Goal: Information Seeking & Learning: Learn about a topic

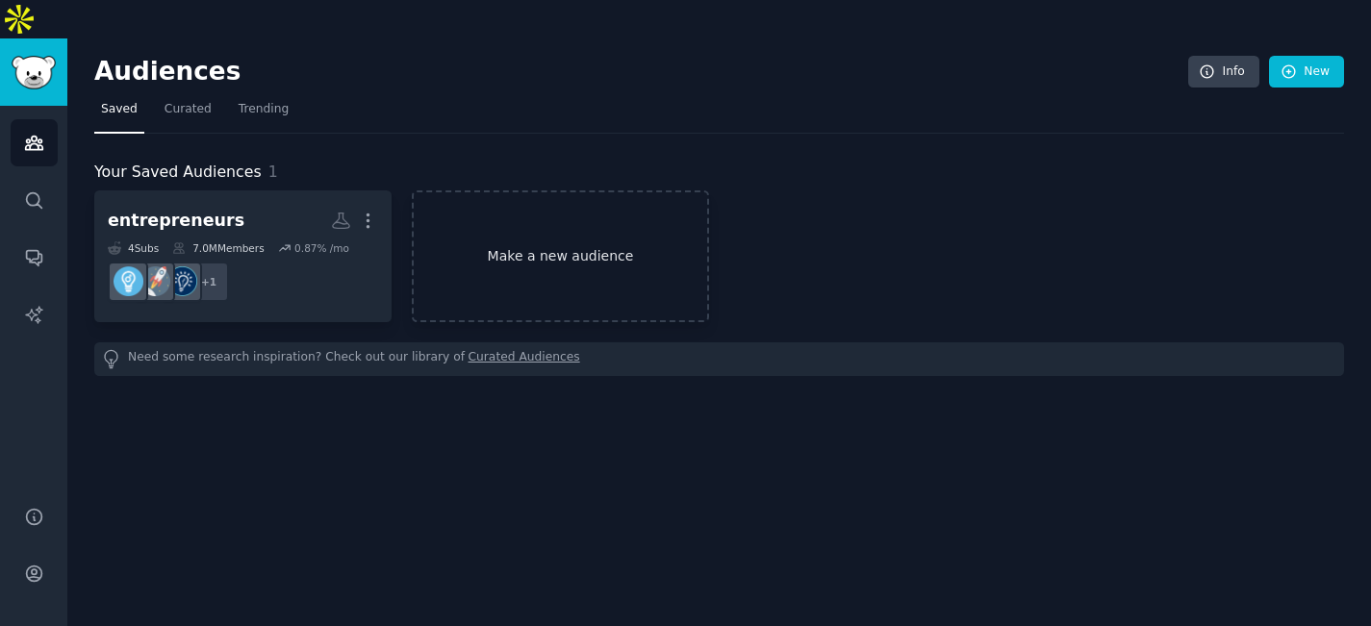
click at [541, 213] on link "Make a new audience" at bounding box center [560, 256] width 297 height 132
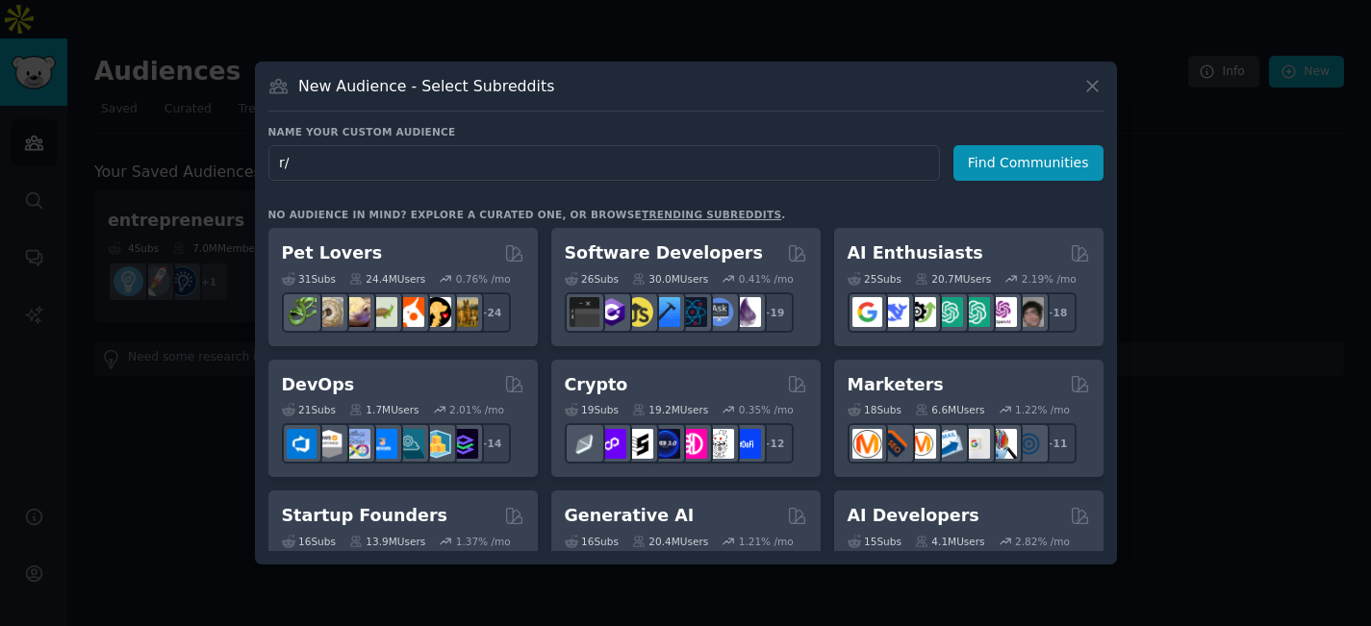
type input "r"
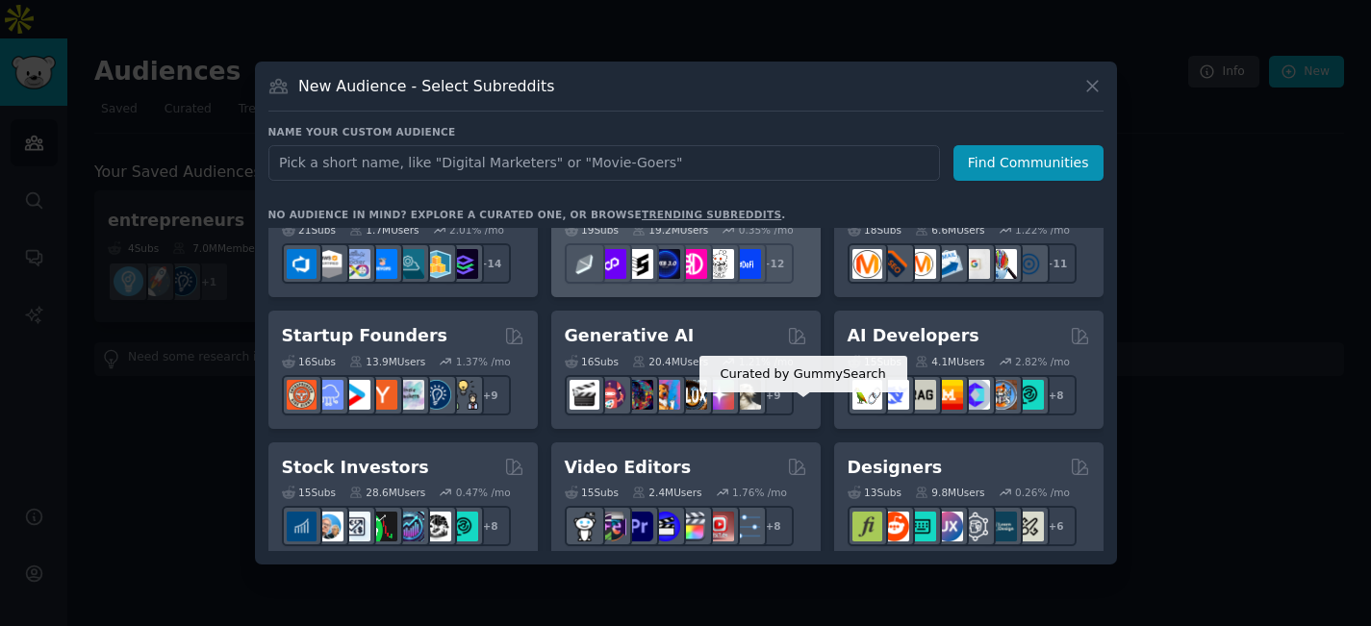
scroll to position [191, 0]
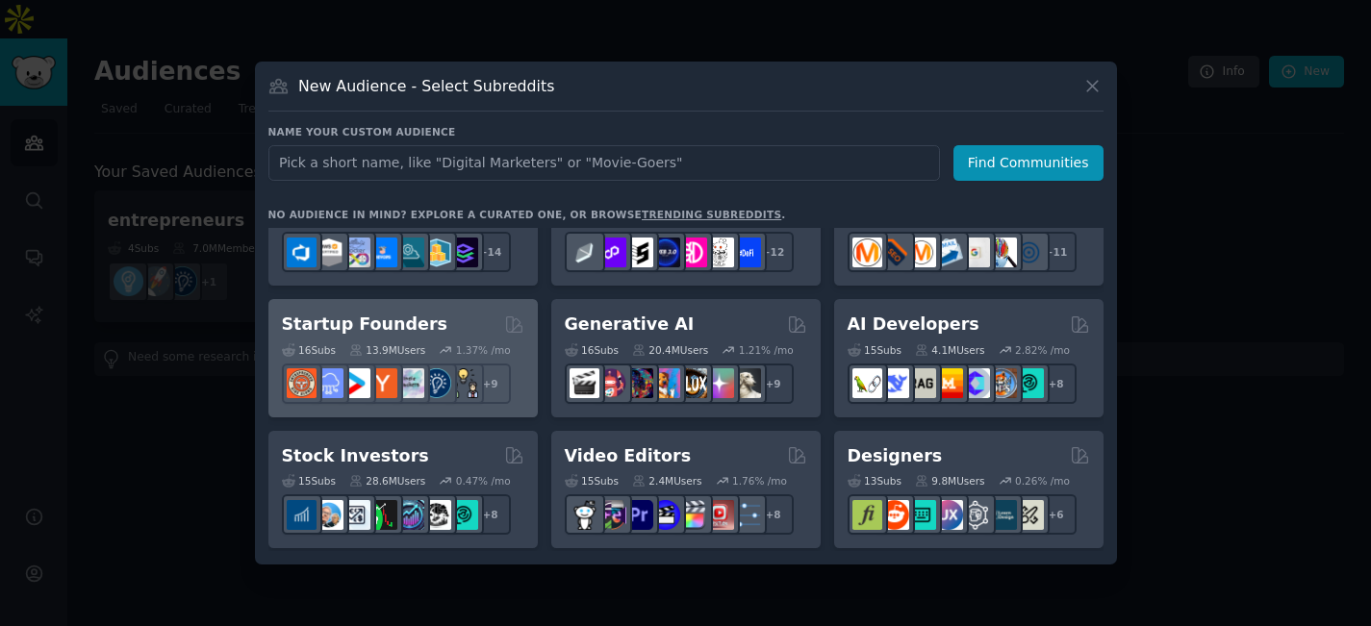
click at [427, 323] on div "Startup Founders Curated by GummySearch" at bounding box center [403, 325] width 242 height 24
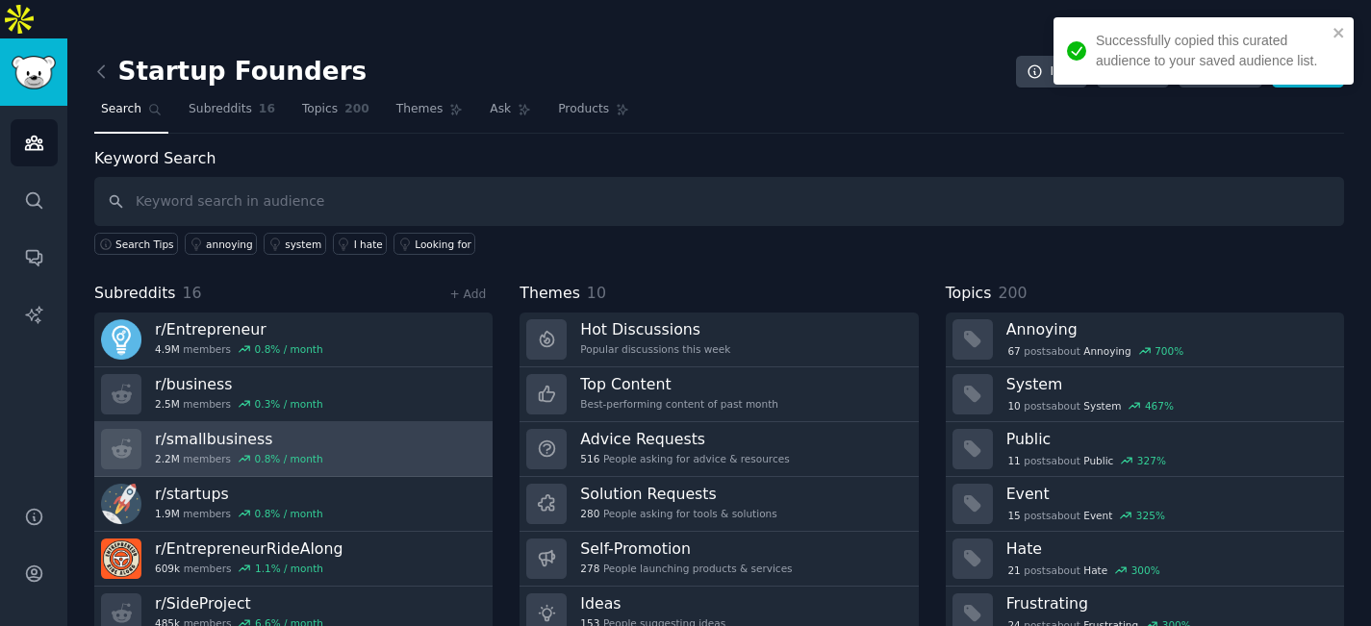
scroll to position [11, 0]
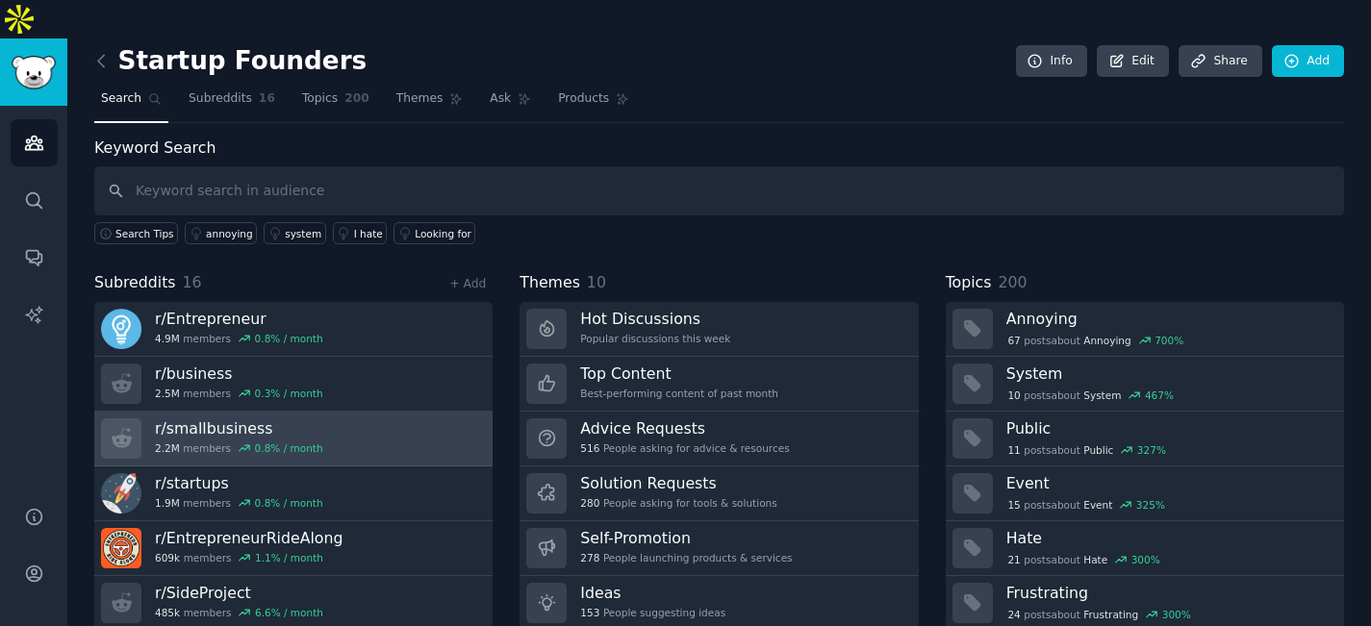
click at [304, 418] on h3 "r/ smallbusiness" at bounding box center [239, 428] width 168 height 20
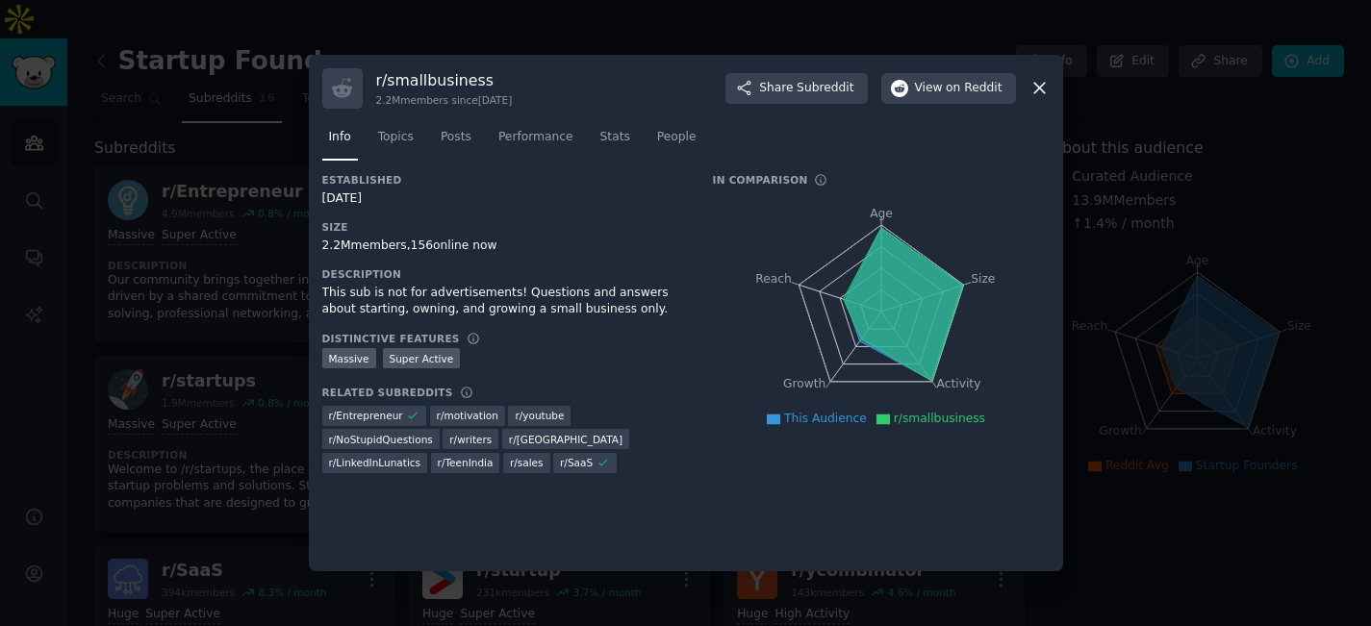
click at [690, 252] on div "Established [DATE] Size 2.2M members, 156 online now Description This sub is no…" at bounding box center [685, 330] width 727 height 314
click at [1040, 84] on icon at bounding box center [1039, 88] width 20 height 20
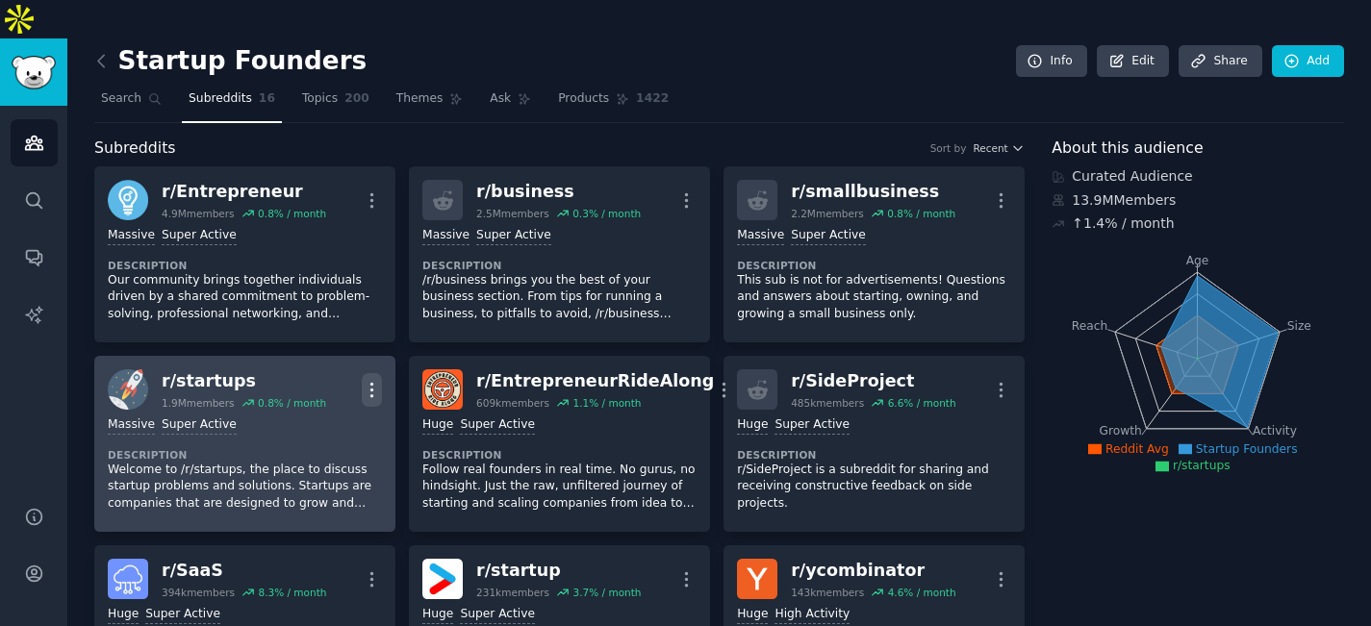
click at [363, 380] on icon "button" at bounding box center [372, 390] width 20 height 20
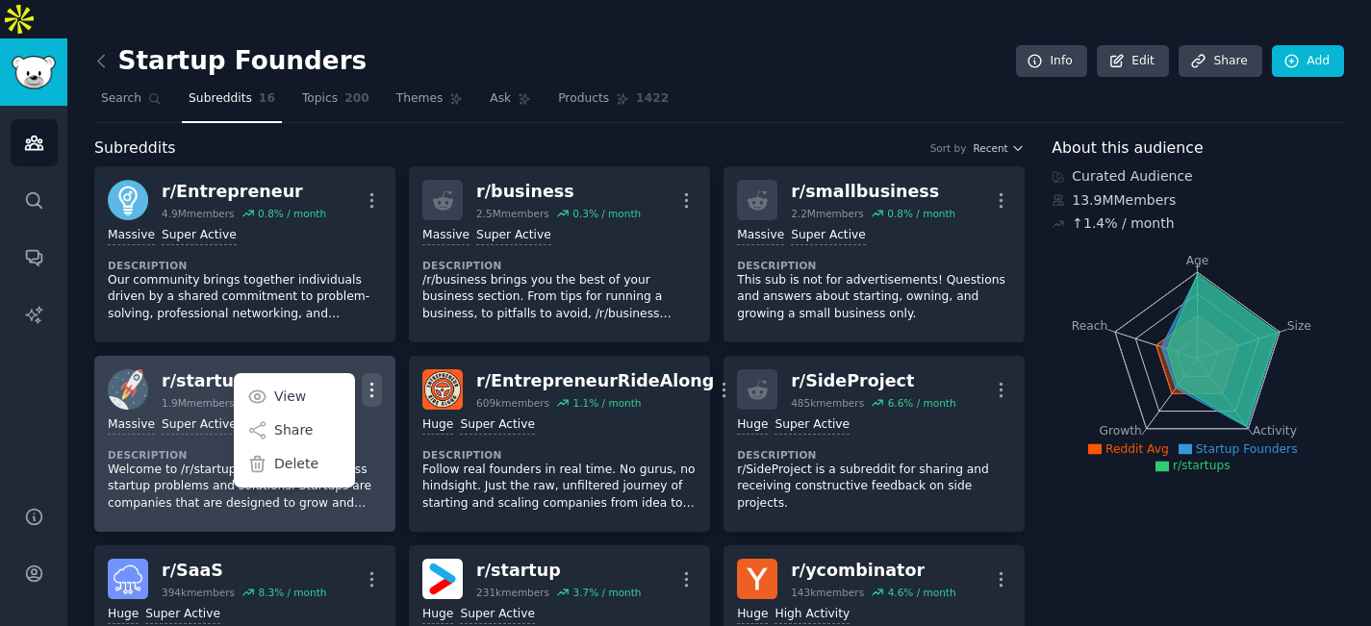
click at [367, 380] on icon "button" at bounding box center [372, 390] width 20 height 20
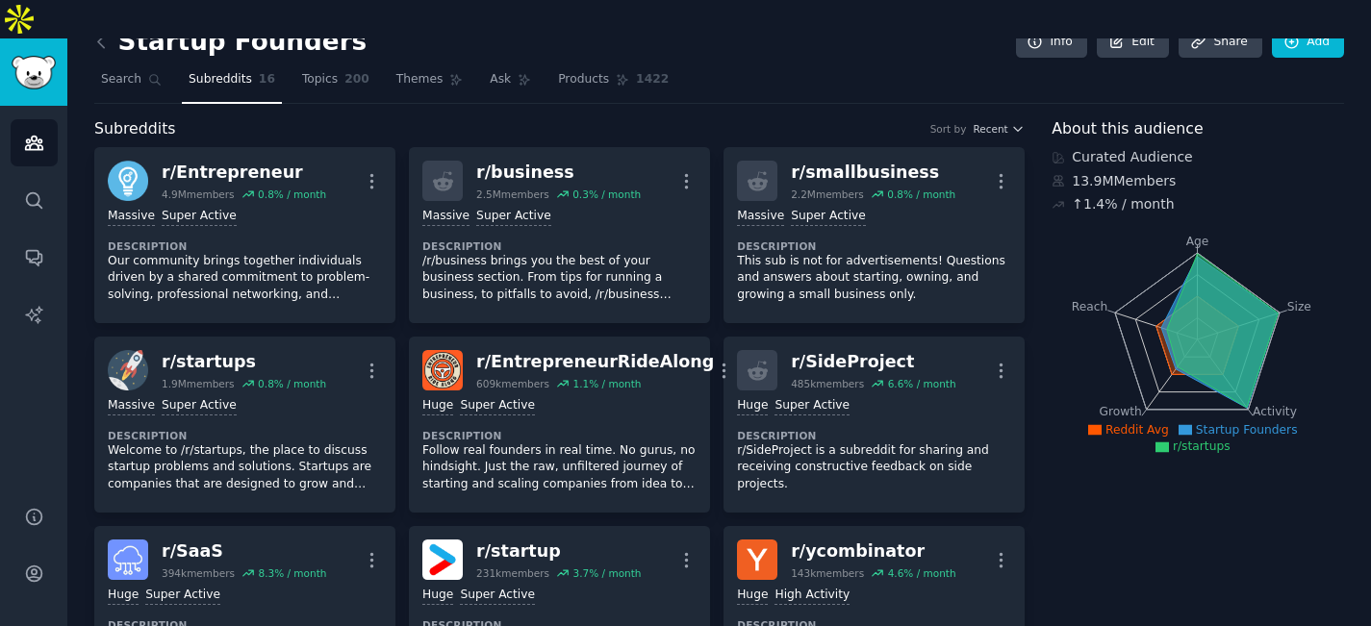
scroll to position [26, 0]
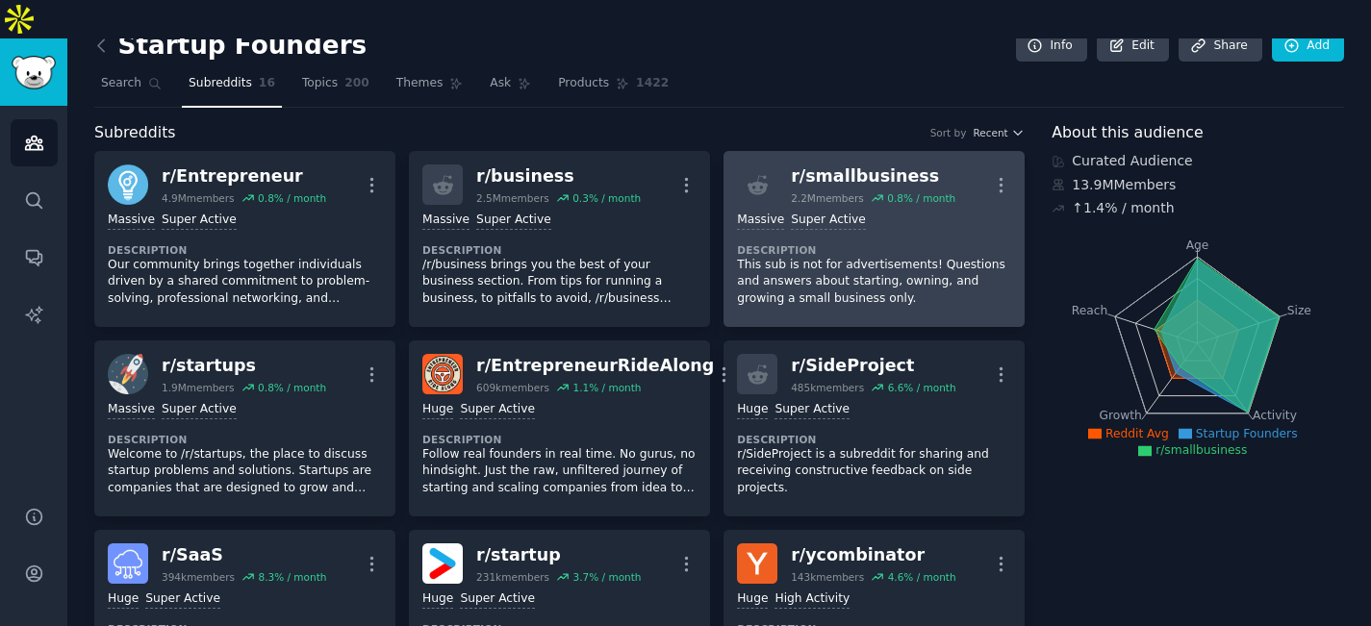
click at [864, 205] on div ">= 95th percentile for submissions / day Massive Super Active Description This …" at bounding box center [874, 259] width 274 height 109
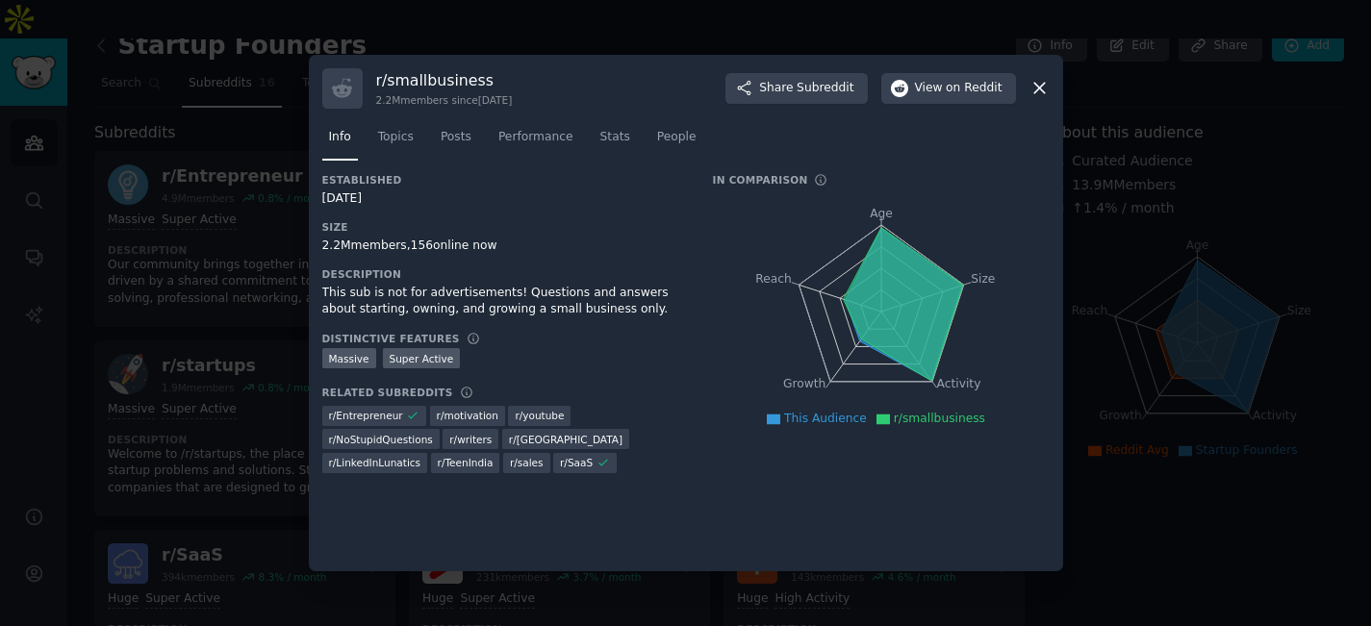
click at [1035, 85] on icon at bounding box center [1039, 89] width 11 height 11
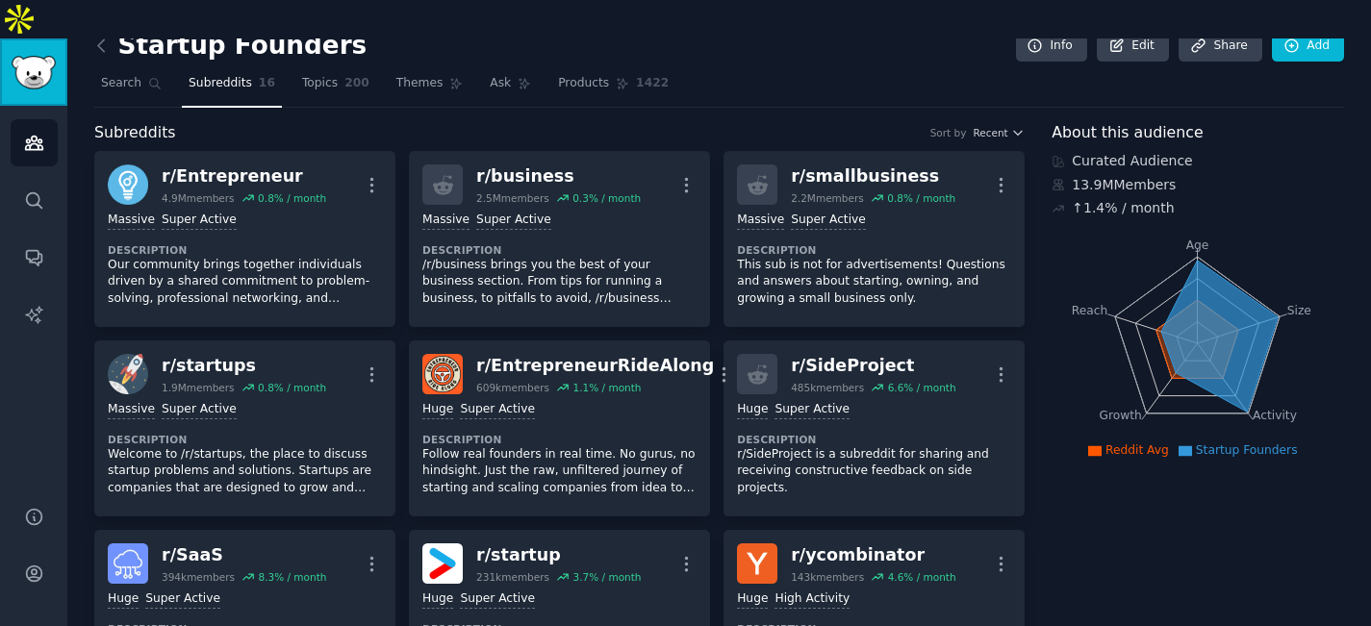
click at [21, 56] on img "Sidebar" at bounding box center [34, 73] width 44 height 34
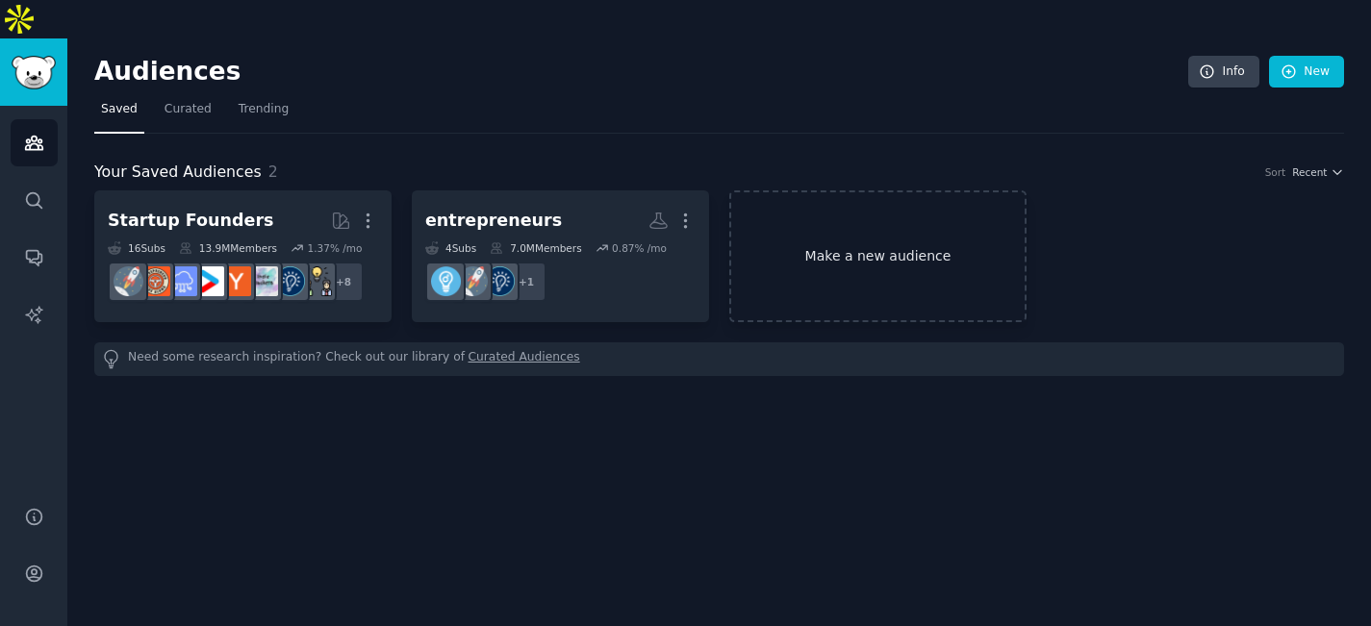
click at [770, 209] on link "Make a new audience" at bounding box center [877, 256] width 297 height 132
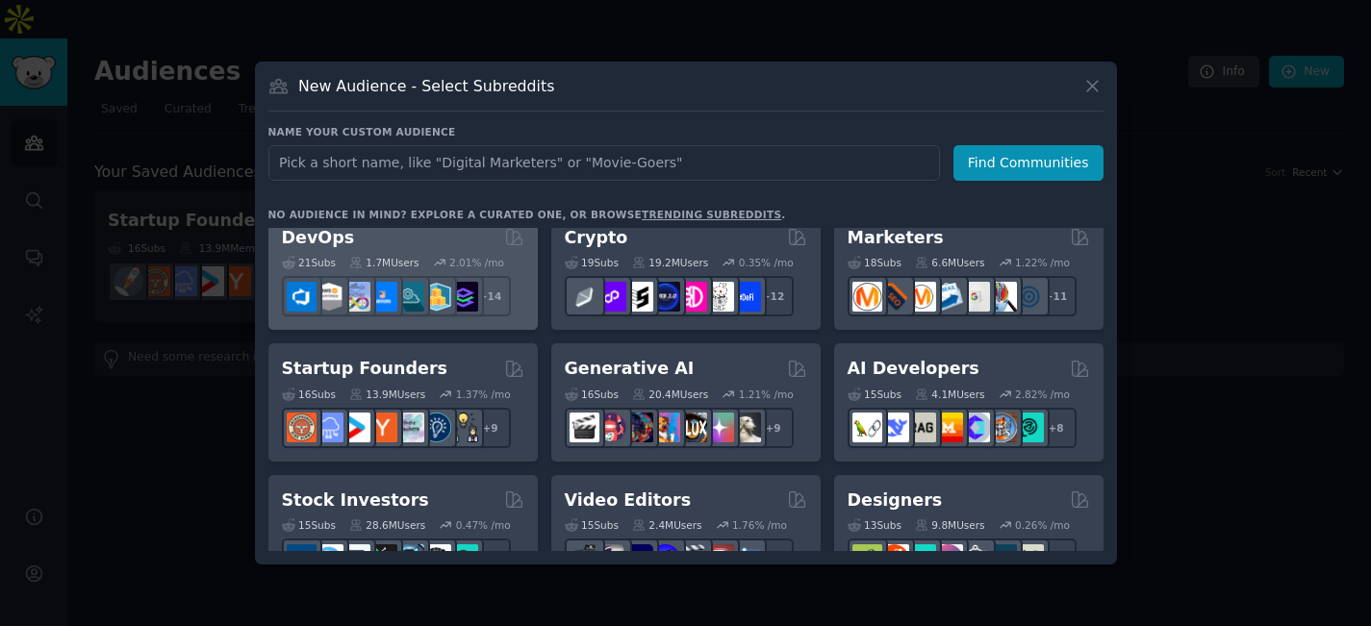
scroll to position [157, 0]
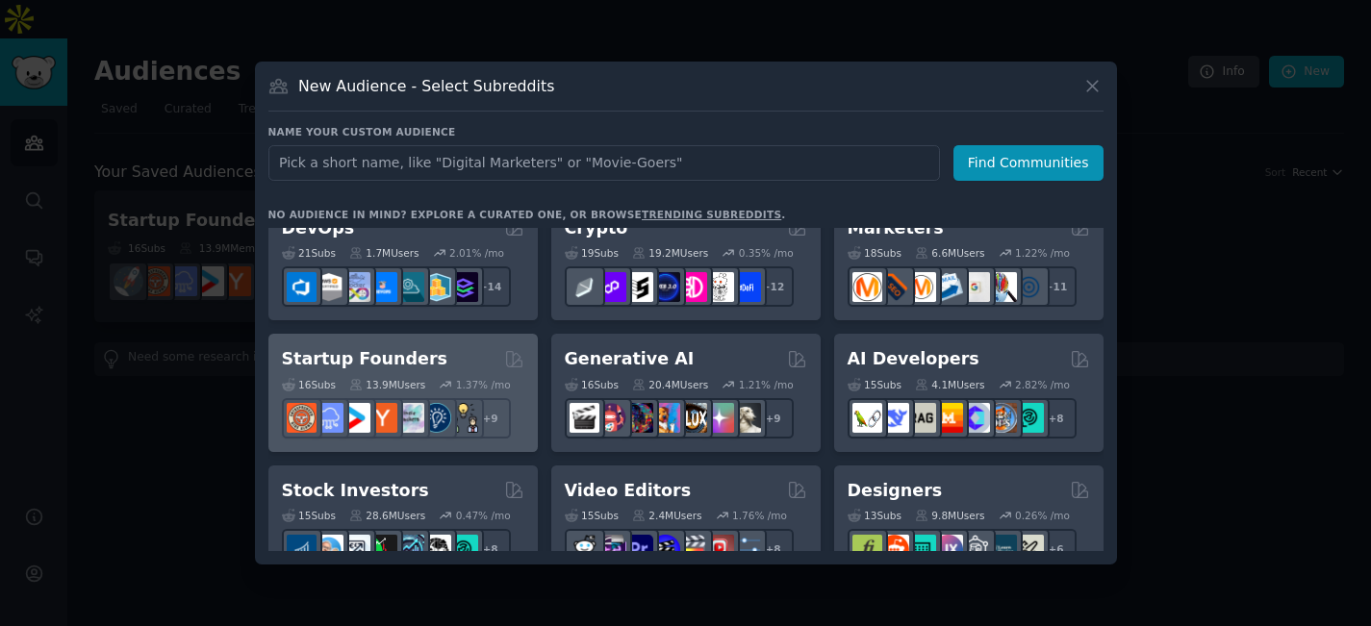
click at [456, 366] on div "Startup Founders" at bounding box center [403, 359] width 242 height 24
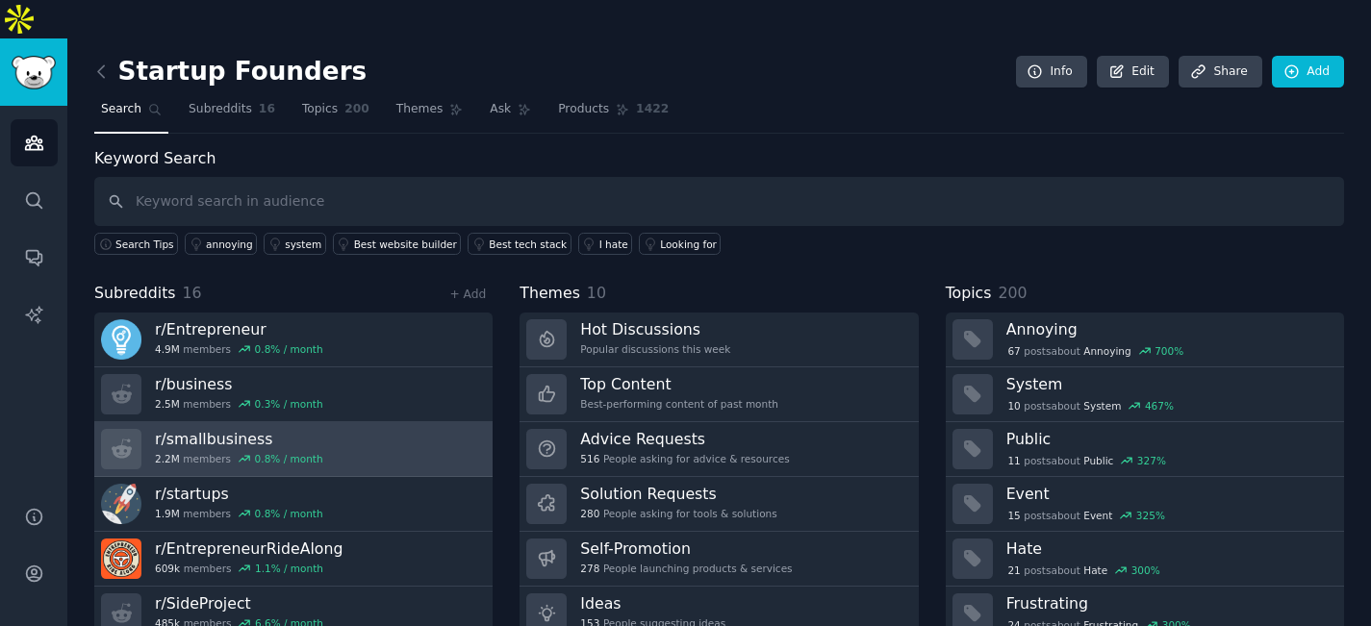
click at [328, 422] on link "r/ smallbusiness 2.2M members 0.8 % / month" at bounding box center [293, 449] width 398 height 55
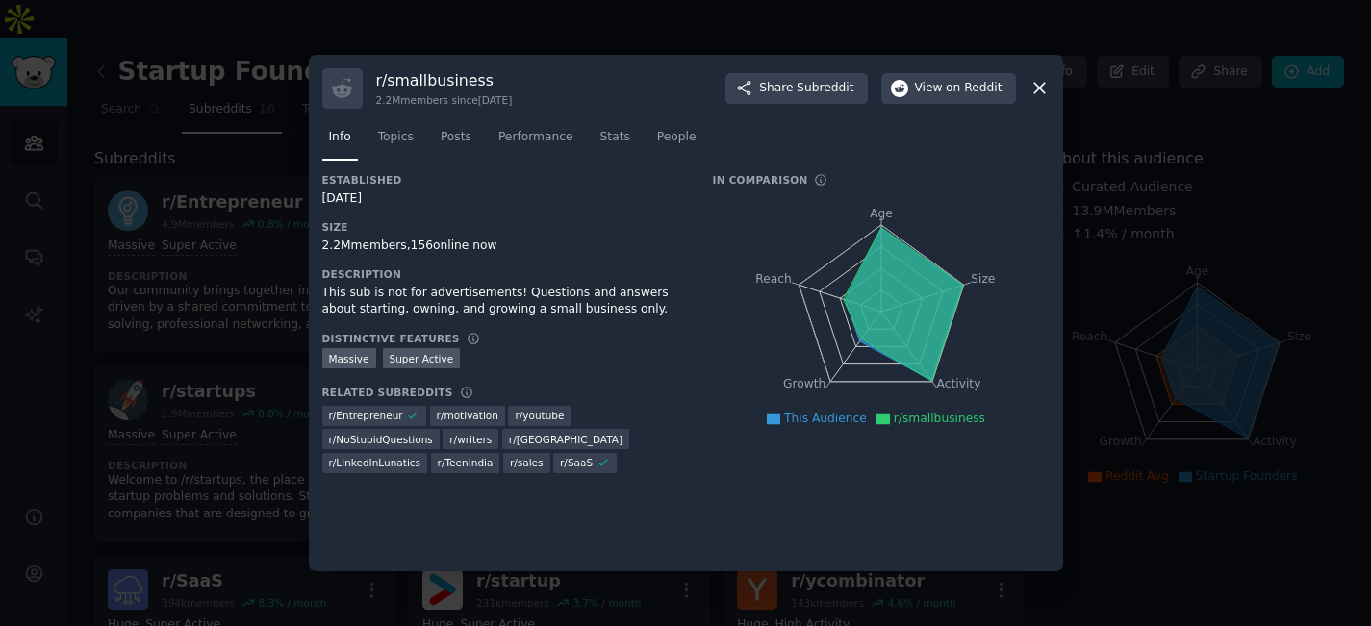
click at [1039, 87] on icon at bounding box center [1039, 89] width 11 height 11
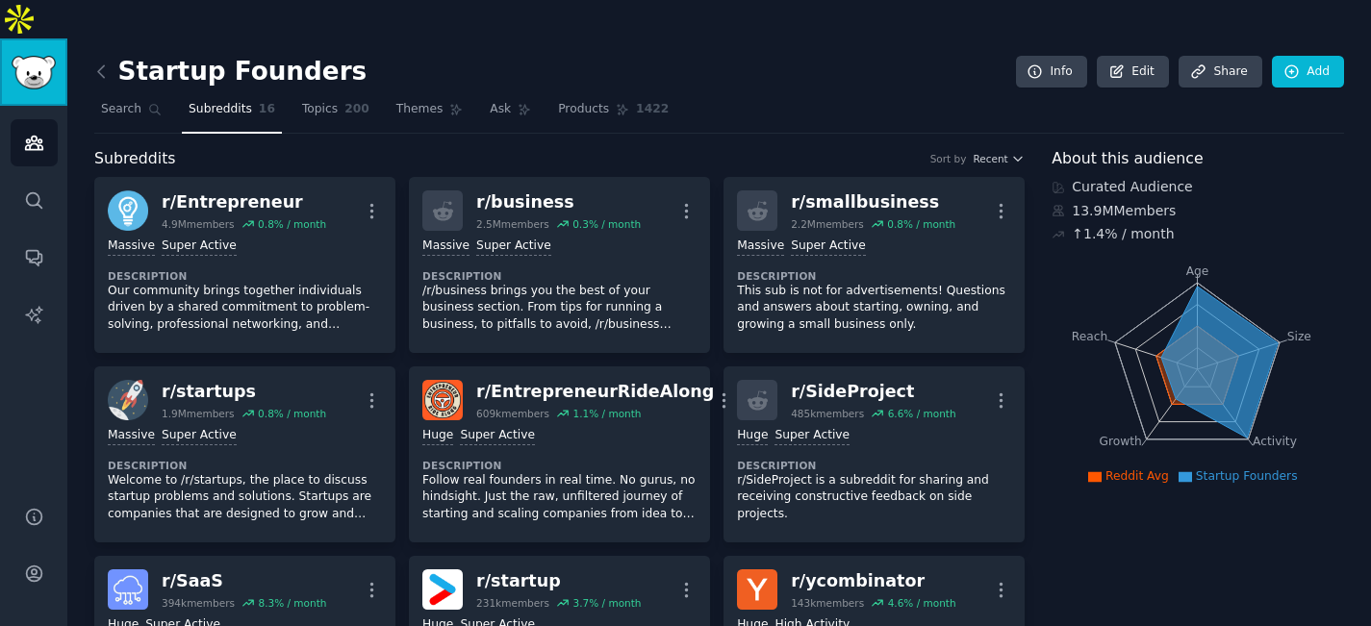
click at [33, 56] on img "Sidebar" at bounding box center [34, 73] width 44 height 34
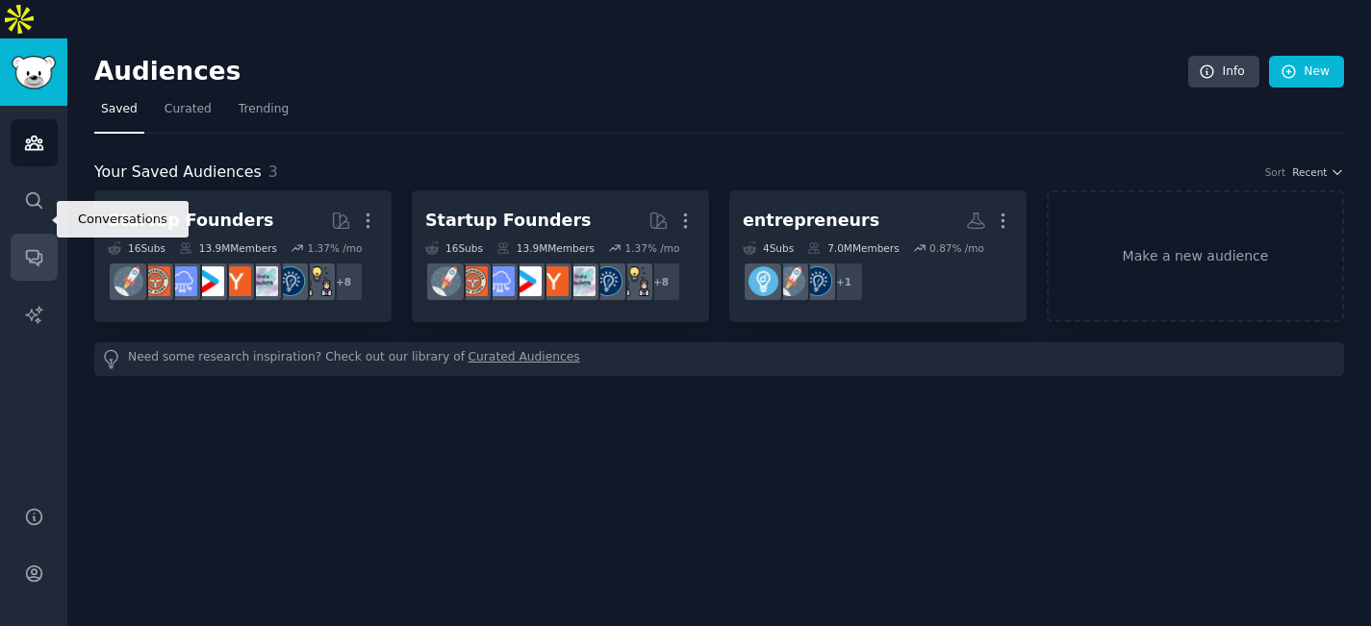
click at [28, 234] on link "Conversations" at bounding box center [34, 257] width 47 height 47
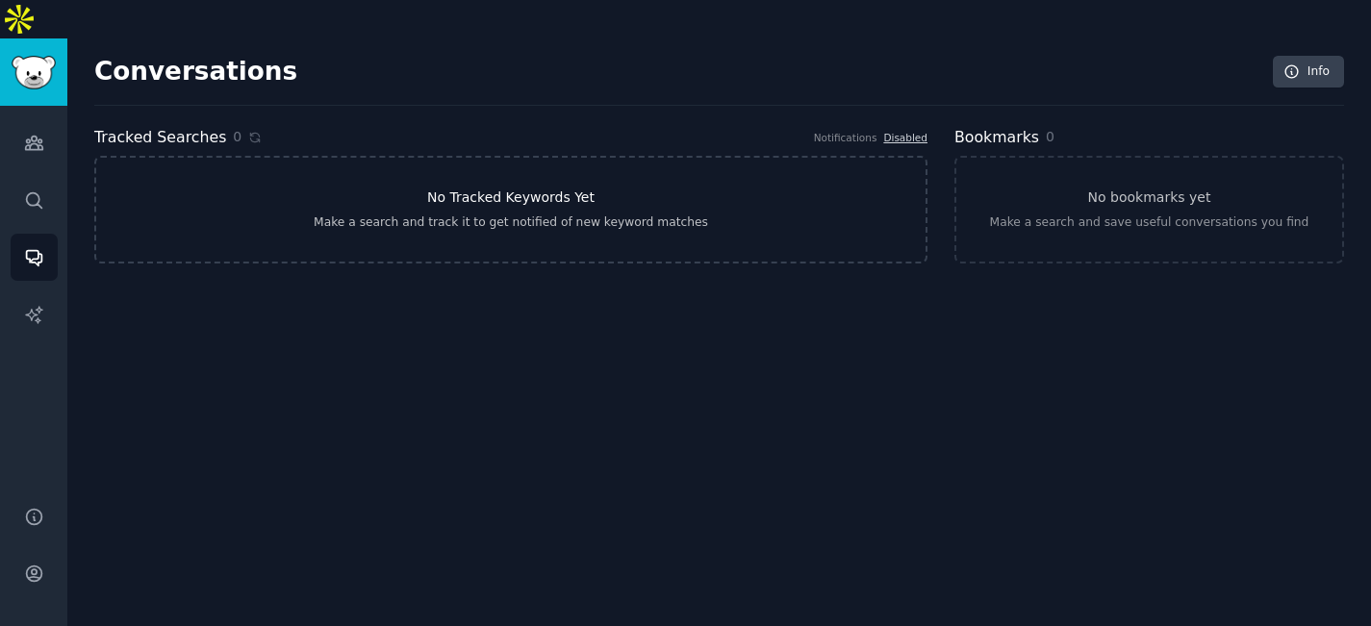
click at [403, 214] on div "Make a search and track it to get notified of new keyword matches" at bounding box center [511, 222] width 394 height 17
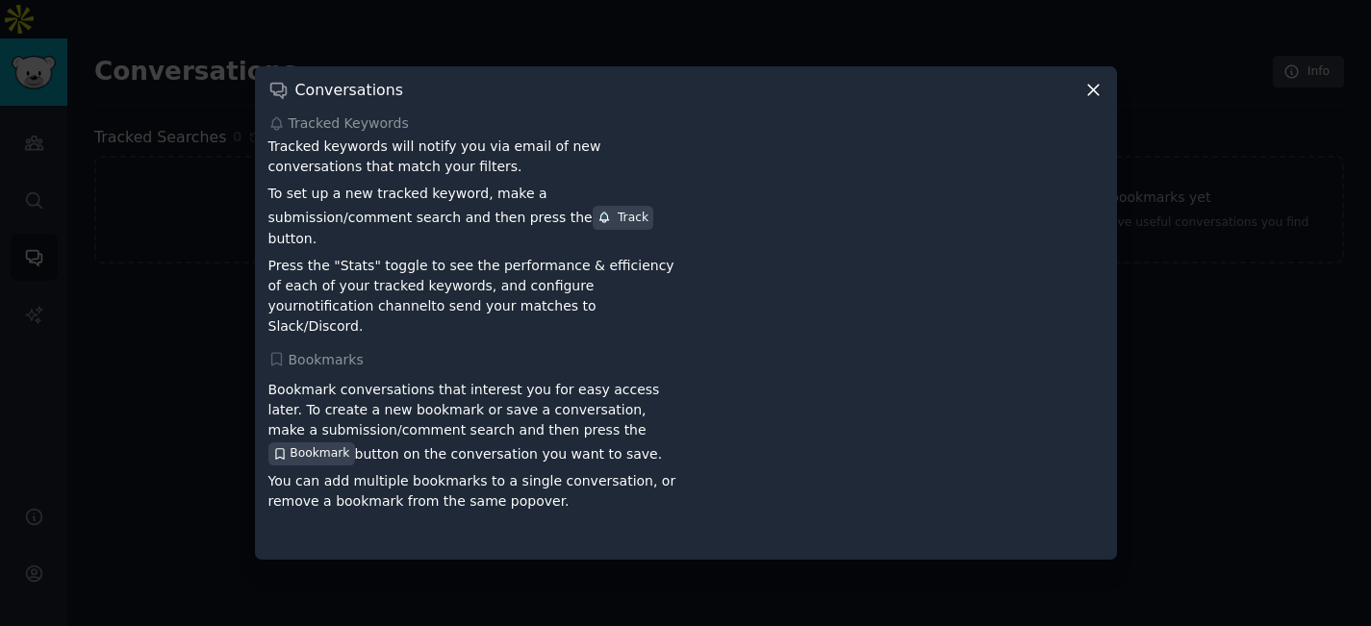
click at [1091, 95] on icon at bounding box center [1093, 90] width 11 height 11
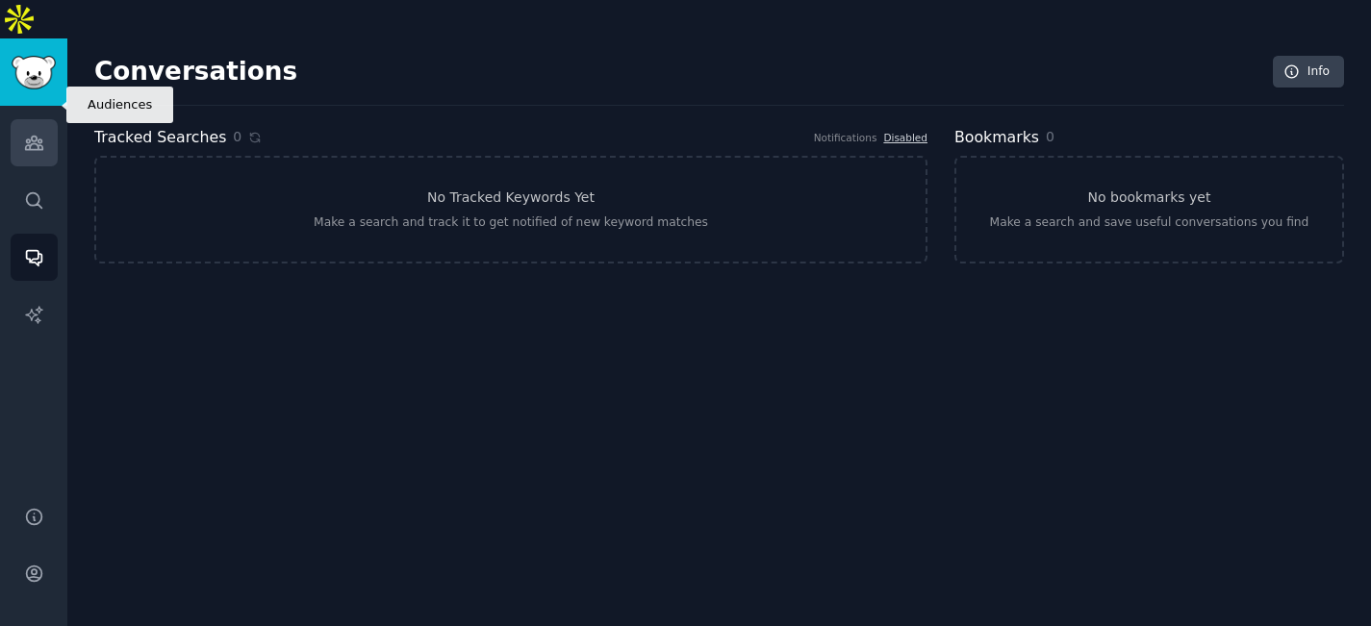
click at [37, 137] on icon "Sidebar" at bounding box center [33, 143] width 17 height 13
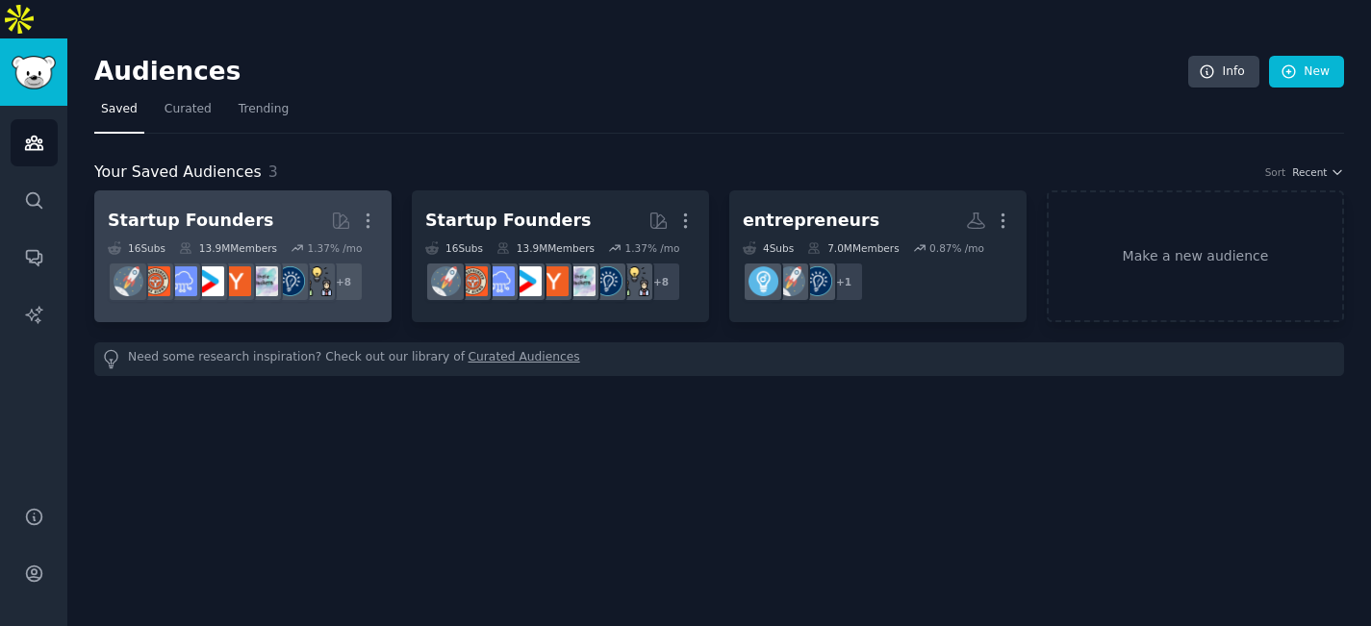
click at [286, 204] on h2 "Startup Founders More" at bounding box center [243, 221] width 270 height 34
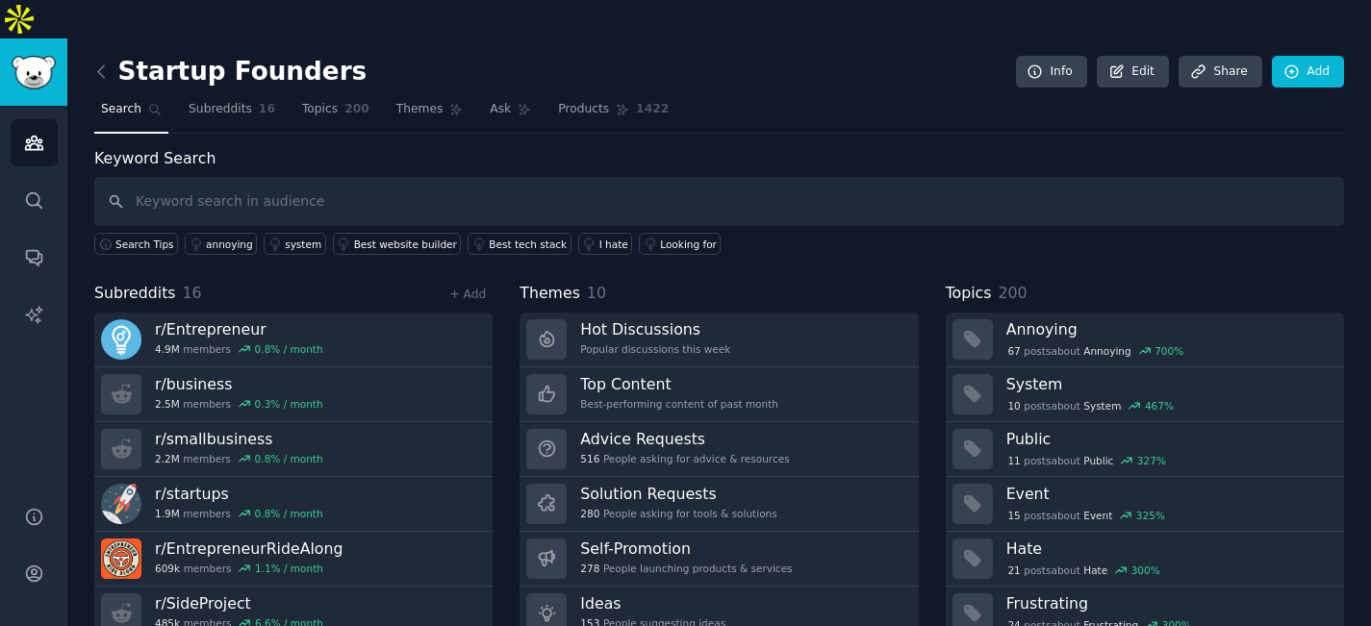
click at [330, 177] on input "text" at bounding box center [718, 201] width 1249 height 49
click at [356, 177] on input "text" at bounding box center [718, 201] width 1249 height 49
click at [811, 177] on input "text" at bounding box center [718, 201] width 1249 height 49
type input "stuck"
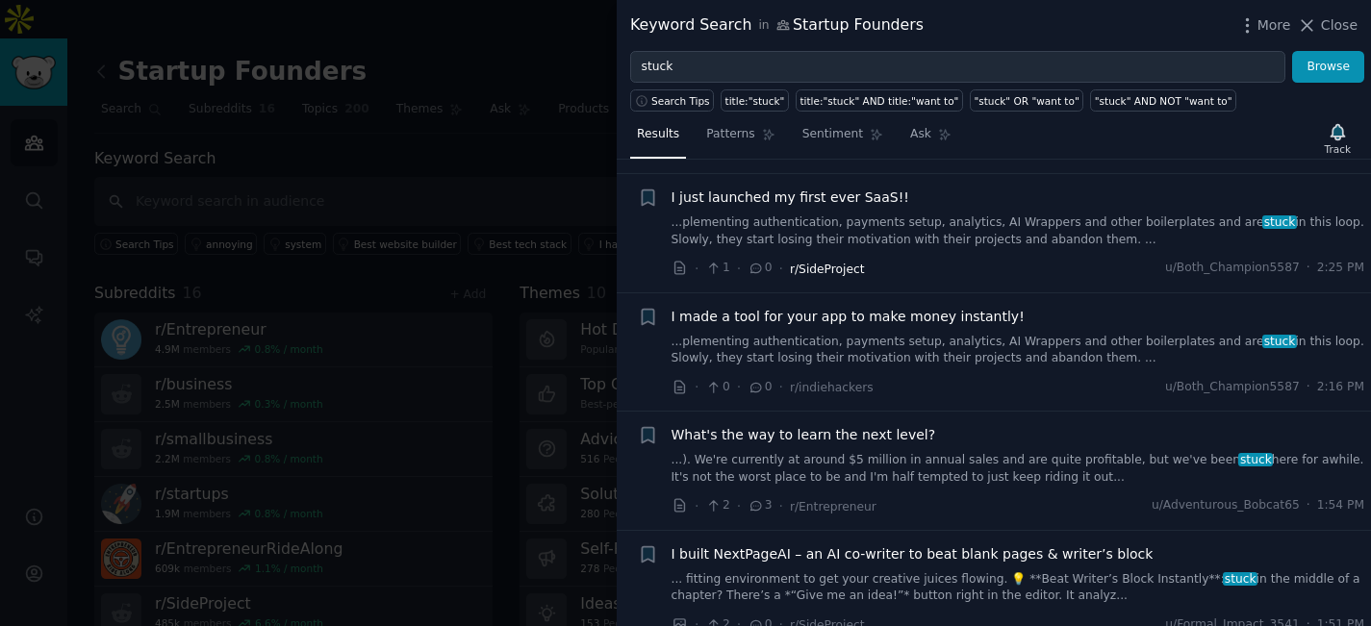
scroll to position [430, 0]
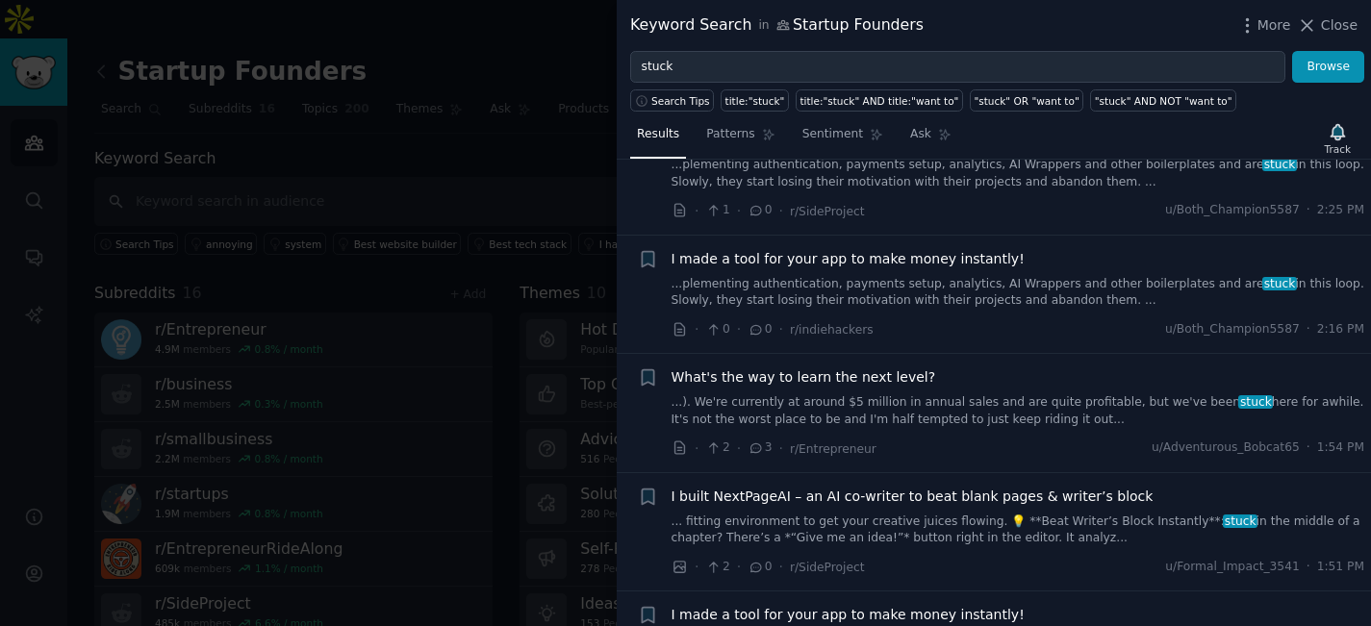
click at [848, 379] on span "What's the way to learn the next level?" at bounding box center [803, 377] width 264 height 20
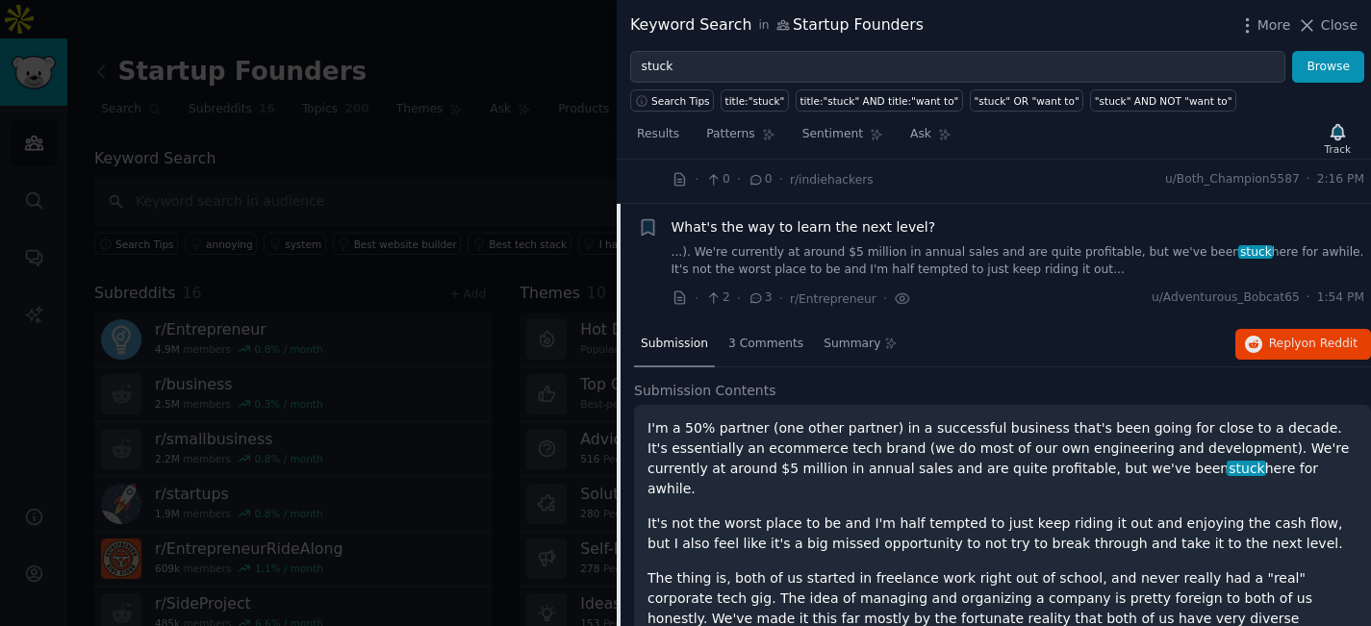
scroll to position [581, 0]
click at [747, 342] on span "3 Comments" at bounding box center [765, 343] width 75 height 17
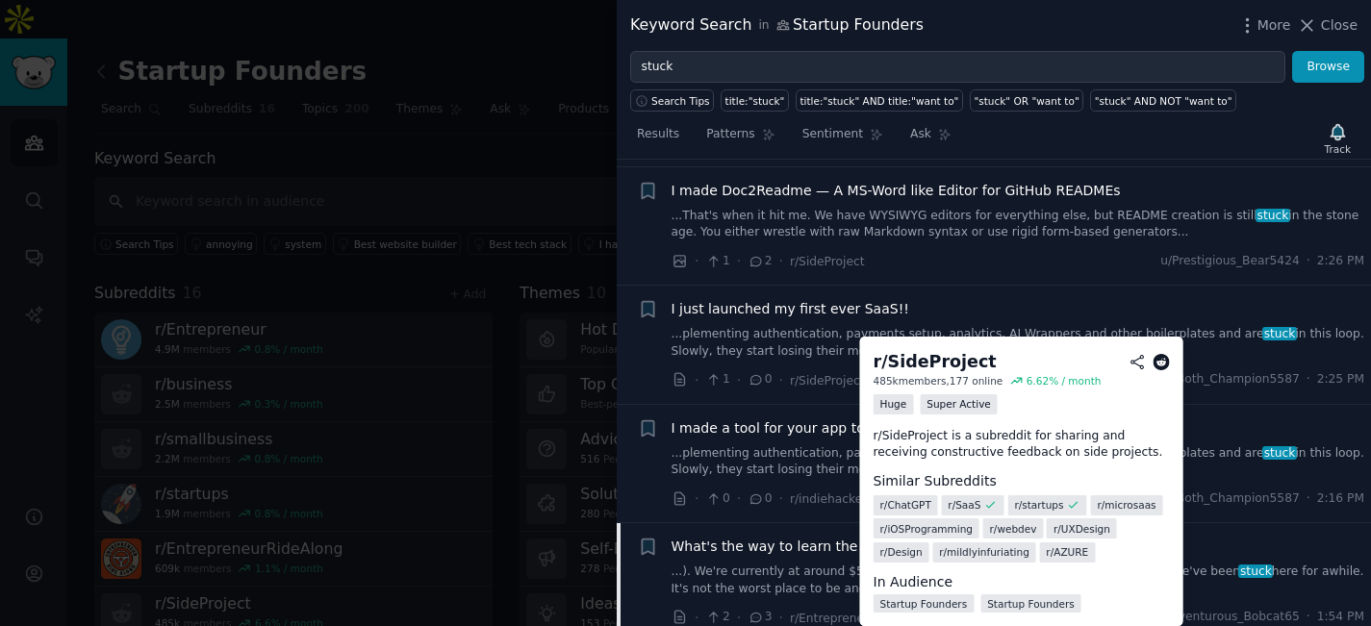
scroll to position [504, 0]
